Goal: Complete application form

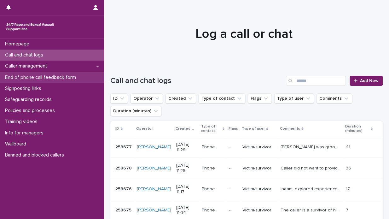
click at [50, 77] on p "End of phone call feedback form" at bounding box center [42, 77] width 78 height 6
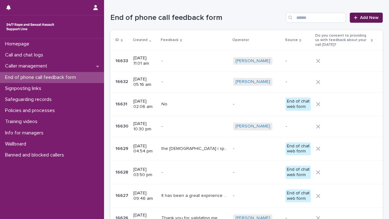
click at [369, 19] on span "Add New" at bounding box center [369, 17] width 19 height 4
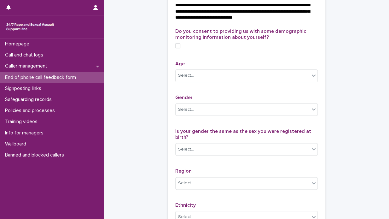
scroll to position [252, 0]
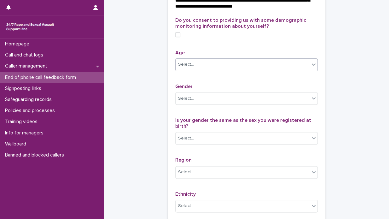
click at [312, 66] on icon at bounding box center [314, 64] width 4 height 2
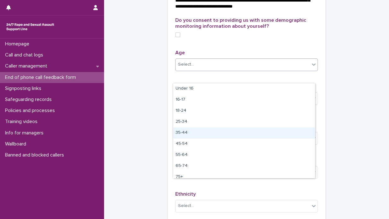
click at [222, 134] on div "35-44" at bounding box center [244, 132] width 142 height 11
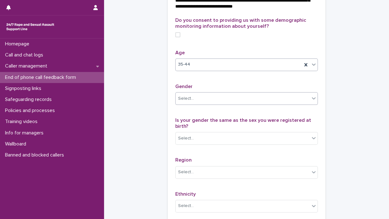
click at [311, 101] on icon at bounding box center [314, 98] width 6 height 6
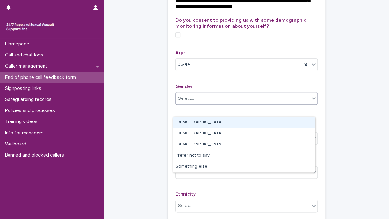
click at [289, 121] on div "[DEMOGRAPHIC_DATA]" at bounding box center [244, 122] width 142 height 11
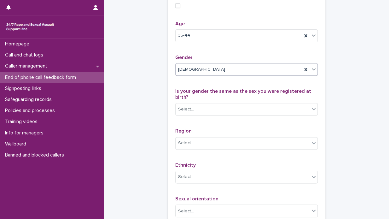
scroll to position [315, 0]
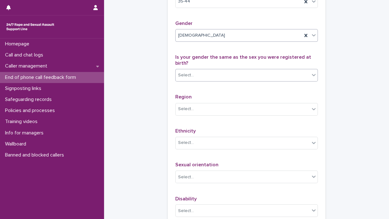
click at [311, 78] on icon at bounding box center [314, 75] width 6 height 6
click at [304, 37] on icon at bounding box center [305, 35] width 3 height 3
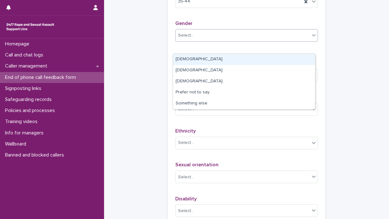
click at [311, 38] on icon at bounding box center [314, 35] width 6 height 6
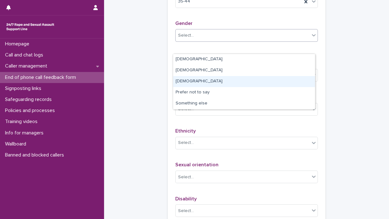
click at [236, 81] on div "[DEMOGRAPHIC_DATA]" at bounding box center [244, 81] width 142 height 11
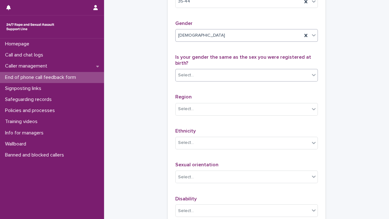
click at [312, 76] on icon at bounding box center [314, 75] width 4 height 2
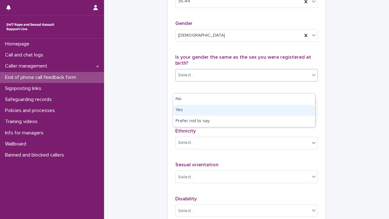
click at [226, 107] on div "Yes" at bounding box center [244, 110] width 142 height 11
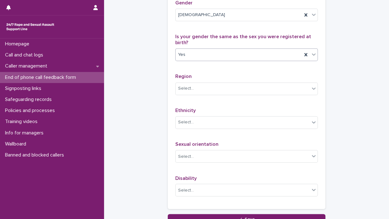
scroll to position [347, 0]
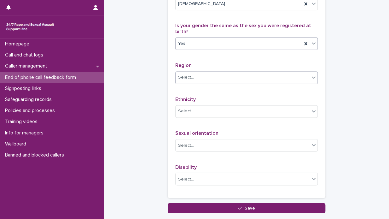
click at [312, 80] on icon at bounding box center [314, 77] width 6 height 6
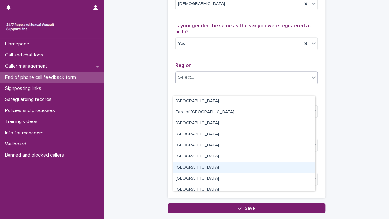
drag, startPoint x: 232, startPoint y: 162, endPoint x: 227, endPoint y: 169, distance: 8.6
click at [227, 169] on div "[GEOGRAPHIC_DATA]" at bounding box center [244, 167] width 142 height 11
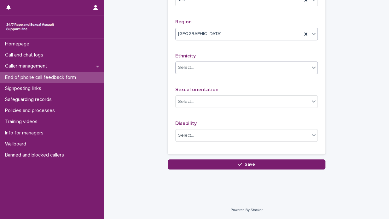
scroll to position [401, 0]
click at [312, 68] on icon at bounding box center [314, 68] width 4 height 2
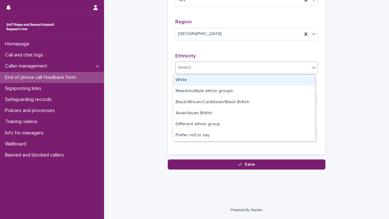
click at [274, 79] on div "White" at bounding box center [244, 80] width 142 height 11
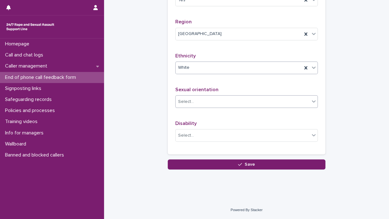
click at [311, 101] on icon at bounding box center [314, 101] width 6 height 6
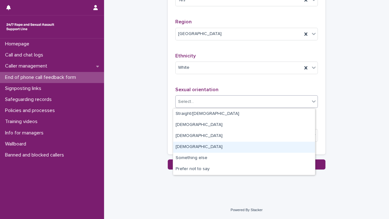
click at [237, 144] on div "[DEMOGRAPHIC_DATA]" at bounding box center [244, 147] width 142 height 11
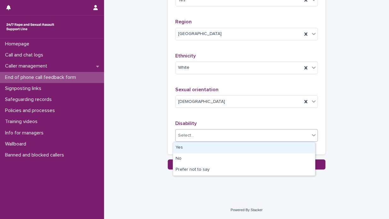
click at [313, 136] on icon at bounding box center [314, 135] width 6 height 6
click at [243, 144] on div "Yes" at bounding box center [244, 147] width 142 height 11
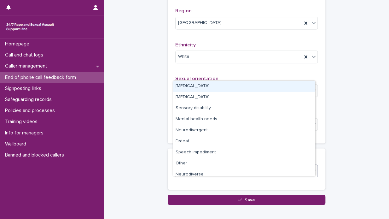
click at [312, 173] on icon at bounding box center [314, 170] width 6 height 6
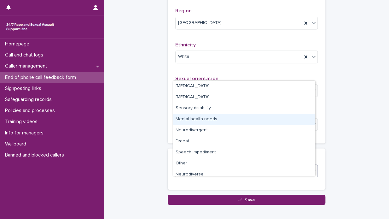
drag, startPoint x: 285, startPoint y: 169, endPoint x: 264, endPoint y: 121, distance: 52.7
click at [264, 121] on div "Mental health needs" at bounding box center [244, 119] width 142 height 11
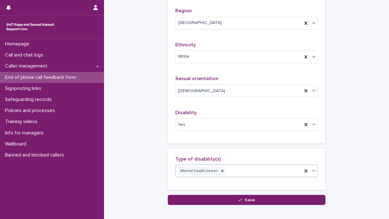
scroll to position [433, 0]
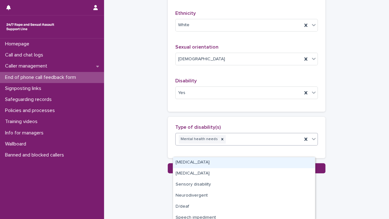
click at [311, 142] on icon at bounding box center [314, 139] width 6 height 6
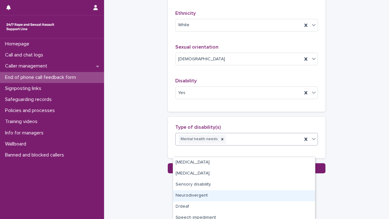
click at [235, 197] on div "Neurodivergent" at bounding box center [244, 195] width 142 height 11
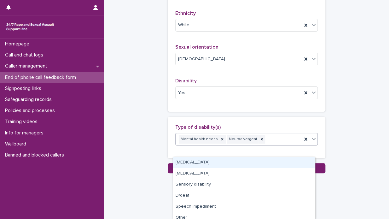
click at [311, 142] on icon at bounding box center [314, 139] width 6 height 6
click at [259, 161] on div "[MEDICAL_DATA]" at bounding box center [244, 162] width 142 height 11
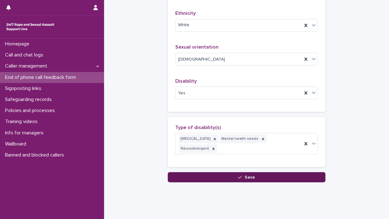
click at [247, 179] on span "Save" at bounding box center [250, 177] width 10 height 4
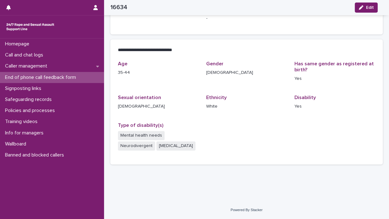
scroll to position [121, 0]
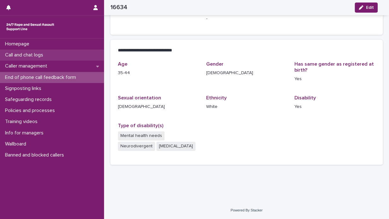
click at [46, 55] on p "Call and chat logs" at bounding box center [26, 55] width 46 height 6
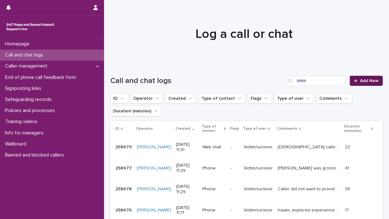
click at [360, 80] on span "Add New" at bounding box center [369, 80] width 19 height 4
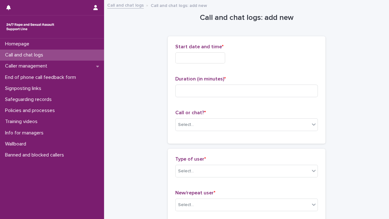
click at [179, 58] on input "text" at bounding box center [200, 57] width 50 height 11
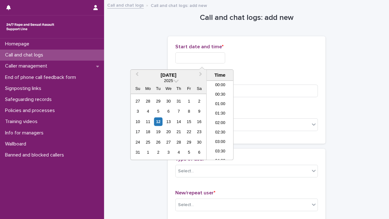
scroll to position [183, 0]
click at [160, 122] on div "12" at bounding box center [158, 121] width 9 height 9
click at [225, 101] on li "10:30" at bounding box center [219, 100] width 27 height 9
click at [210, 56] on input "**********" at bounding box center [200, 57] width 50 height 11
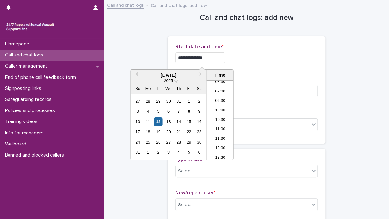
type input "**********"
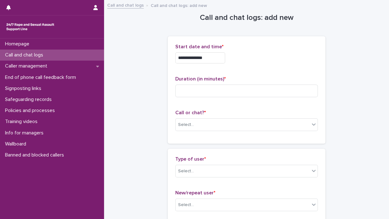
drag, startPoint x: 260, startPoint y: 58, endPoint x: 209, endPoint y: 82, distance: 57.0
click at [260, 58] on div "**********" at bounding box center [246, 57] width 142 height 11
click at [183, 89] on input at bounding box center [246, 90] width 142 height 13
type input "**"
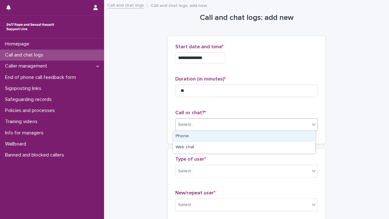
click at [312, 124] on icon at bounding box center [314, 124] width 4 height 2
click at [290, 138] on div "Phone" at bounding box center [244, 136] width 142 height 11
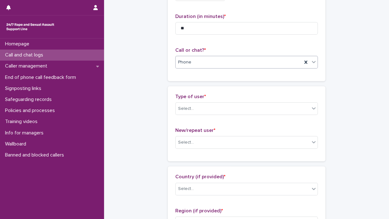
scroll to position [63, 0]
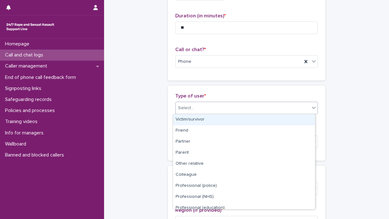
click at [312, 108] on icon at bounding box center [314, 107] width 6 height 6
click at [268, 121] on div "Victim/survivor" at bounding box center [244, 119] width 142 height 11
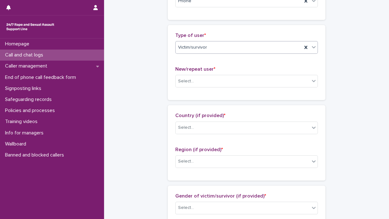
scroll to position [126, 0]
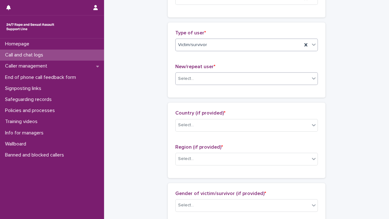
click at [312, 78] on icon at bounding box center [314, 78] width 6 height 6
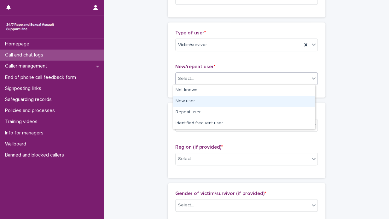
click at [250, 105] on div "New user" at bounding box center [244, 101] width 142 height 11
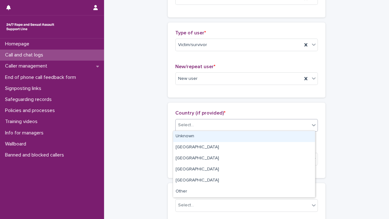
click at [311, 125] on icon at bounding box center [314, 125] width 6 height 6
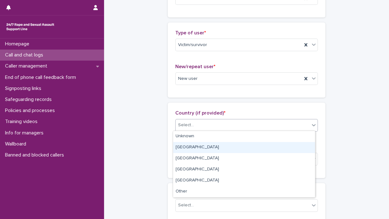
click at [260, 146] on div "[GEOGRAPHIC_DATA]" at bounding box center [244, 147] width 142 height 11
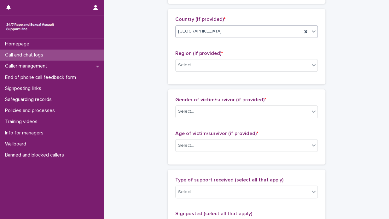
scroll to position [221, 0]
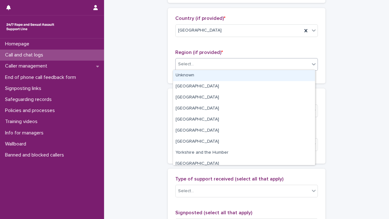
click at [312, 63] on icon at bounding box center [314, 64] width 4 height 2
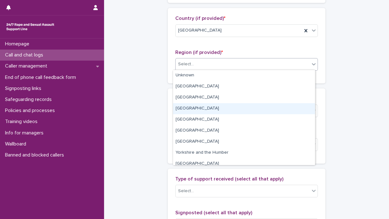
click at [237, 110] on div "[GEOGRAPHIC_DATA]" at bounding box center [244, 108] width 142 height 11
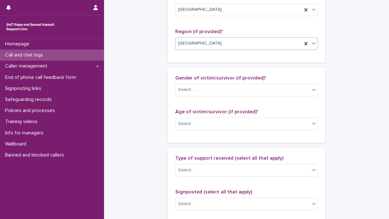
scroll to position [252, 0]
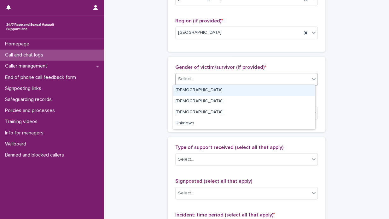
click at [311, 78] on icon at bounding box center [314, 79] width 6 height 6
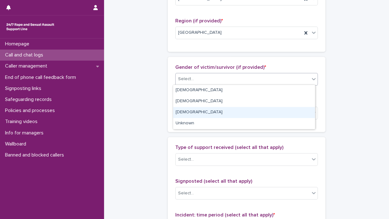
click at [246, 110] on div "[DEMOGRAPHIC_DATA]" at bounding box center [244, 112] width 142 height 11
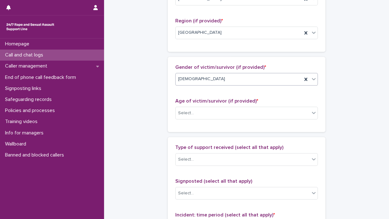
scroll to position [284, 0]
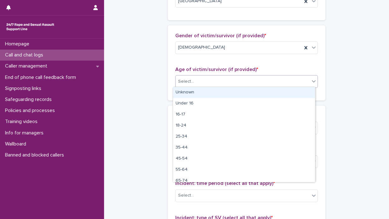
click at [312, 81] on icon at bounding box center [314, 81] width 6 height 6
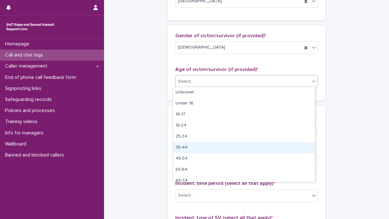
click at [222, 148] on div "35-44" at bounding box center [244, 147] width 142 height 11
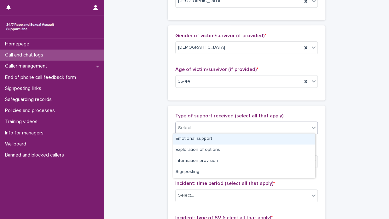
click at [312, 127] on icon at bounding box center [314, 127] width 6 height 6
click at [277, 138] on div "Emotional support" at bounding box center [244, 138] width 142 height 11
click at [313, 126] on icon at bounding box center [314, 127] width 4 height 2
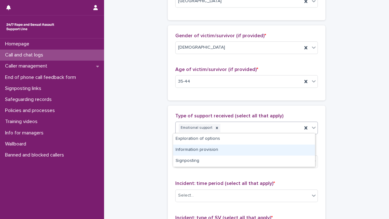
click at [261, 150] on div "Information provision" at bounding box center [244, 149] width 142 height 11
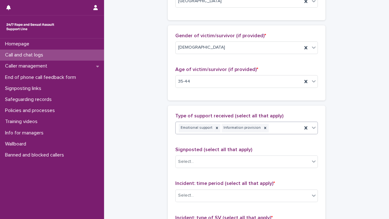
click at [313, 126] on icon at bounding box center [314, 127] width 6 height 6
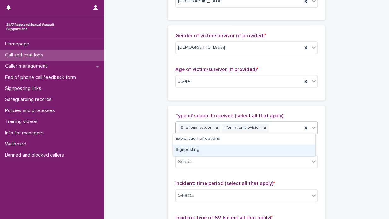
click at [259, 148] on div "Signposting" at bounding box center [244, 149] width 142 height 11
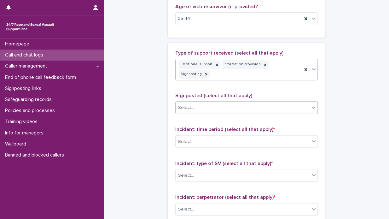
scroll to position [347, 0]
click at [312, 106] on icon at bounding box center [314, 107] width 4 height 2
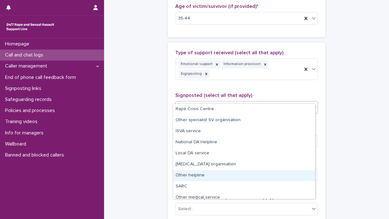
click at [244, 175] on div "Other helpline" at bounding box center [244, 175] width 142 height 11
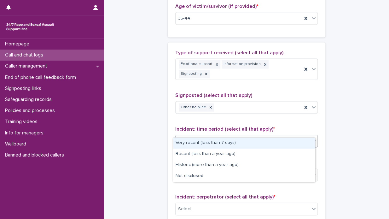
click at [312, 140] on icon at bounding box center [314, 141] width 4 height 2
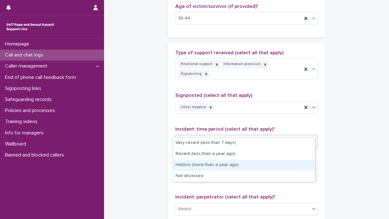
click at [261, 166] on div "Historic (more than a year ago)" at bounding box center [244, 165] width 142 height 11
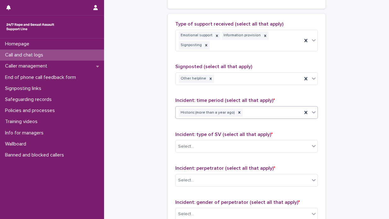
scroll to position [410, 0]
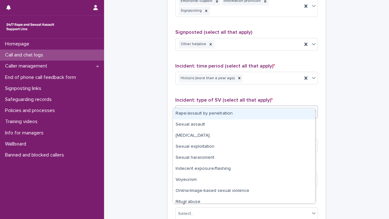
click at [311, 108] on icon at bounding box center [314, 111] width 6 height 6
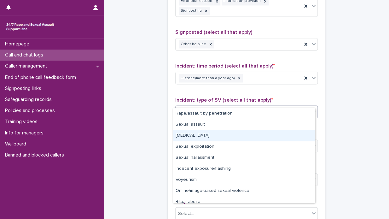
click at [253, 134] on div "[MEDICAL_DATA]" at bounding box center [244, 135] width 142 height 11
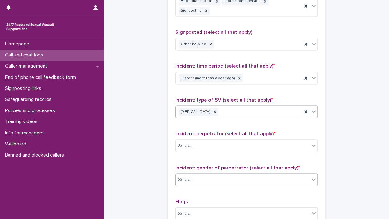
scroll to position [473, 0]
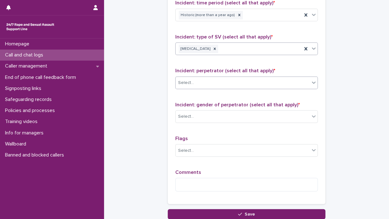
click at [311, 79] on icon at bounding box center [314, 82] width 6 height 6
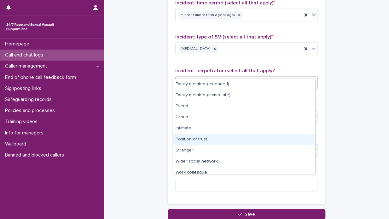
click at [240, 141] on div "Position of trust" at bounding box center [244, 139] width 142 height 11
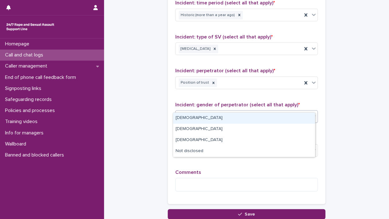
click at [312, 113] on icon at bounding box center [314, 116] width 6 height 6
click at [294, 116] on div "[DEMOGRAPHIC_DATA]" at bounding box center [244, 118] width 142 height 11
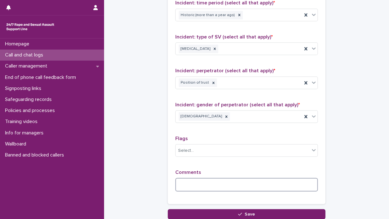
click at [185, 177] on textarea at bounding box center [246, 184] width 142 height 14
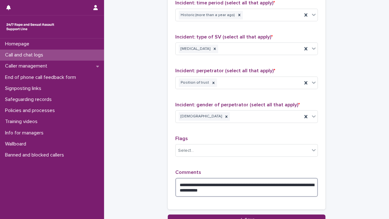
click at [235, 177] on textarea "**********" at bounding box center [246, 186] width 142 height 19
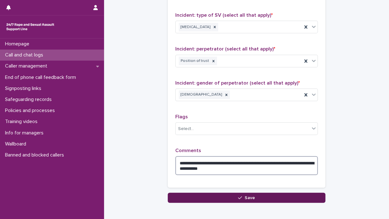
scroll to position [504, 0]
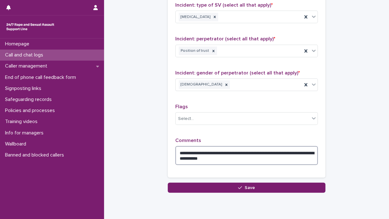
click at [264, 146] on textarea "**********" at bounding box center [246, 155] width 142 height 19
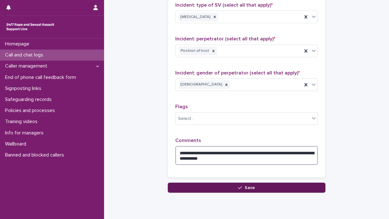
type textarea "**********"
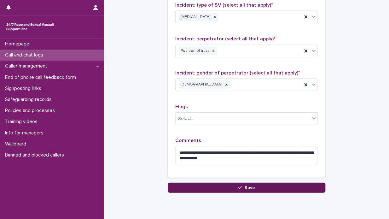
click at [248, 185] on span "Save" at bounding box center [250, 187] width 10 height 4
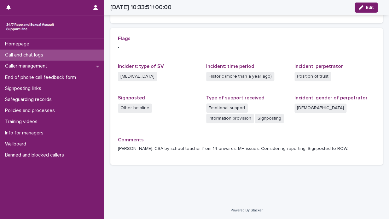
scroll to position [132, 0]
click at [58, 55] on div "Call and chat logs" at bounding box center [52, 54] width 104 height 11
